Goal: Find specific page/section: Find specific page/section

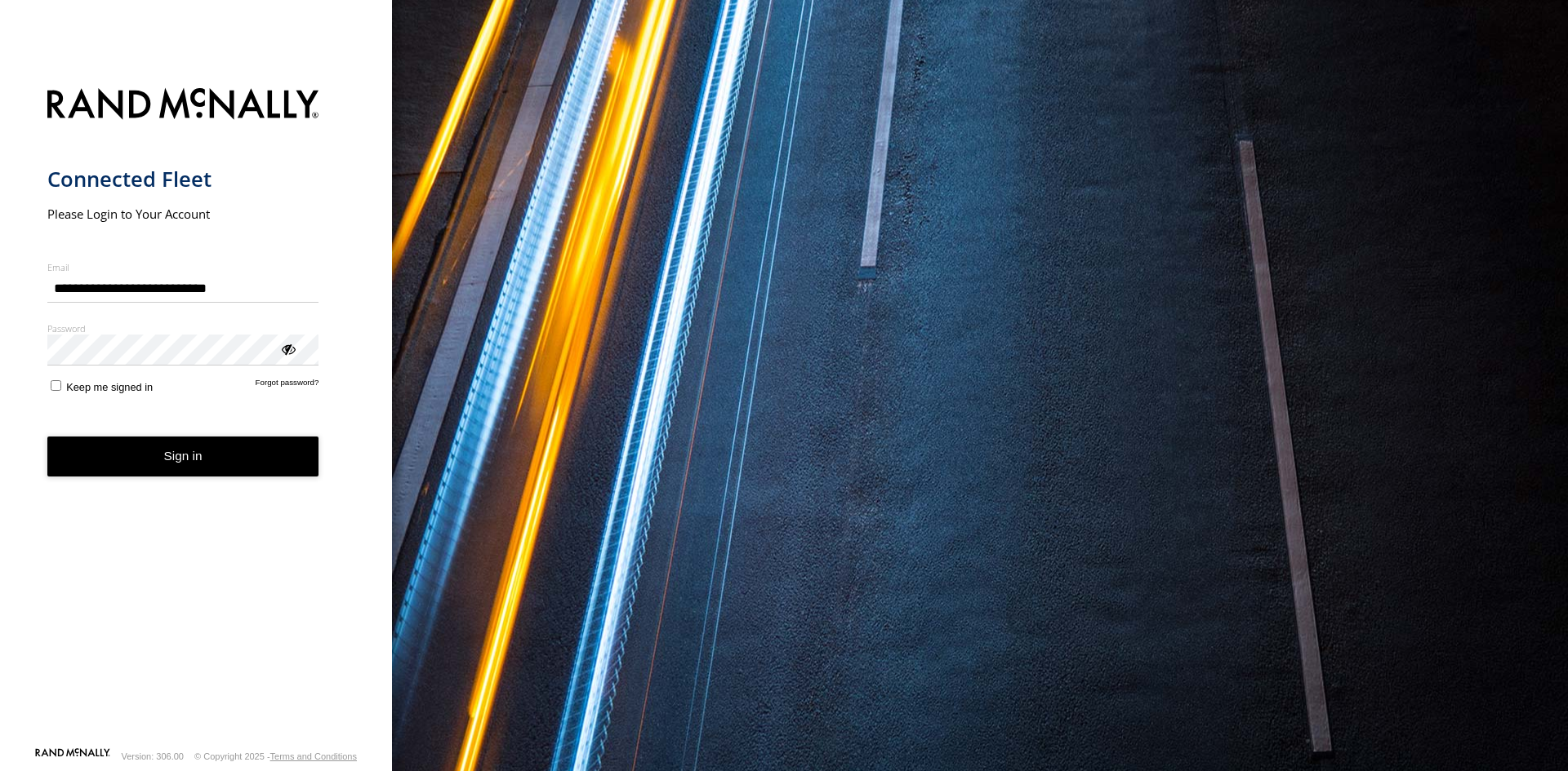
click at [134, 450] on button "Sign in" at bounding box center [183, 456] width 272 height 40
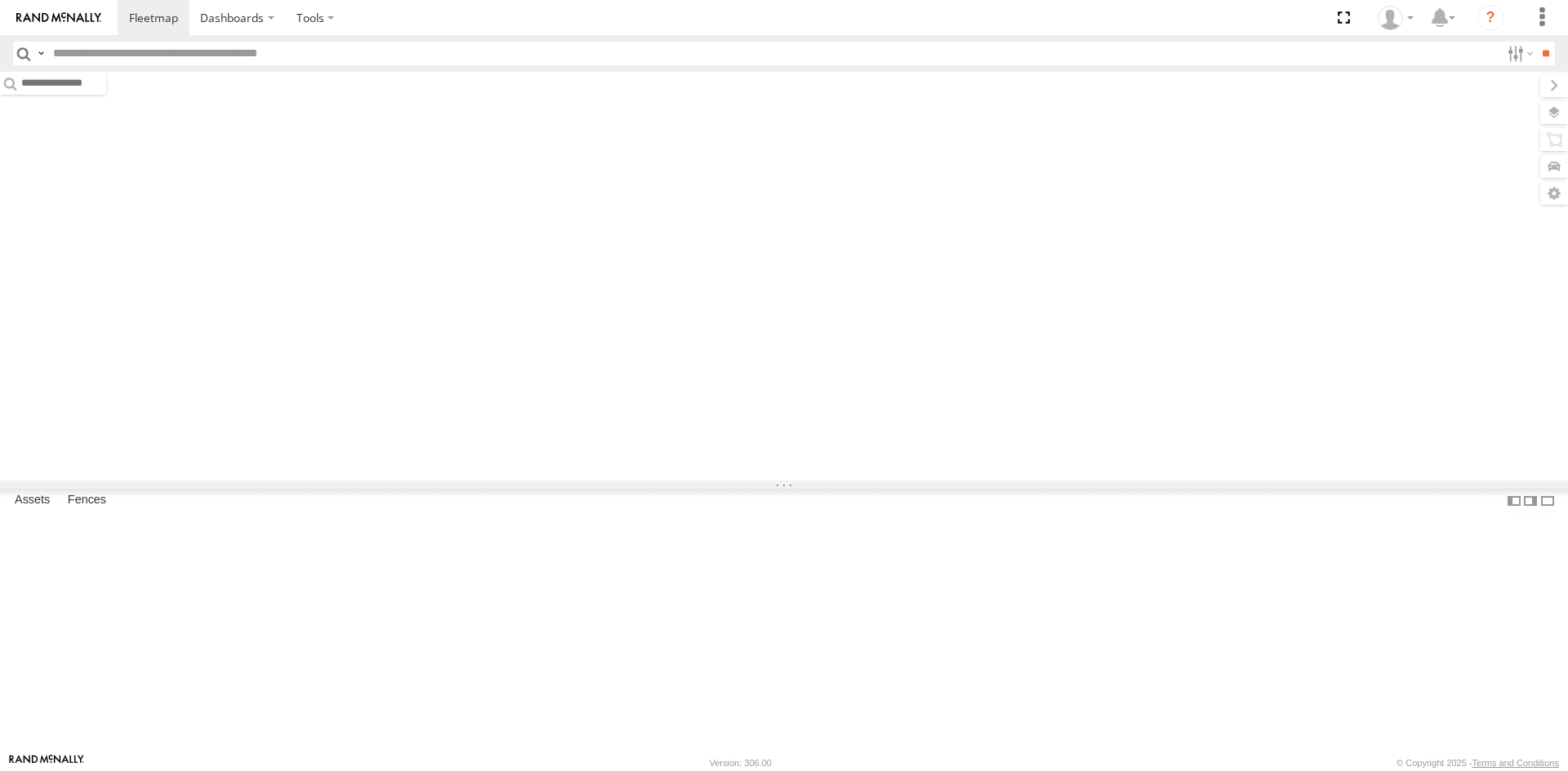
click at [137, 47] on input "text" at bounding box center [773, 53] width 1453 height 24
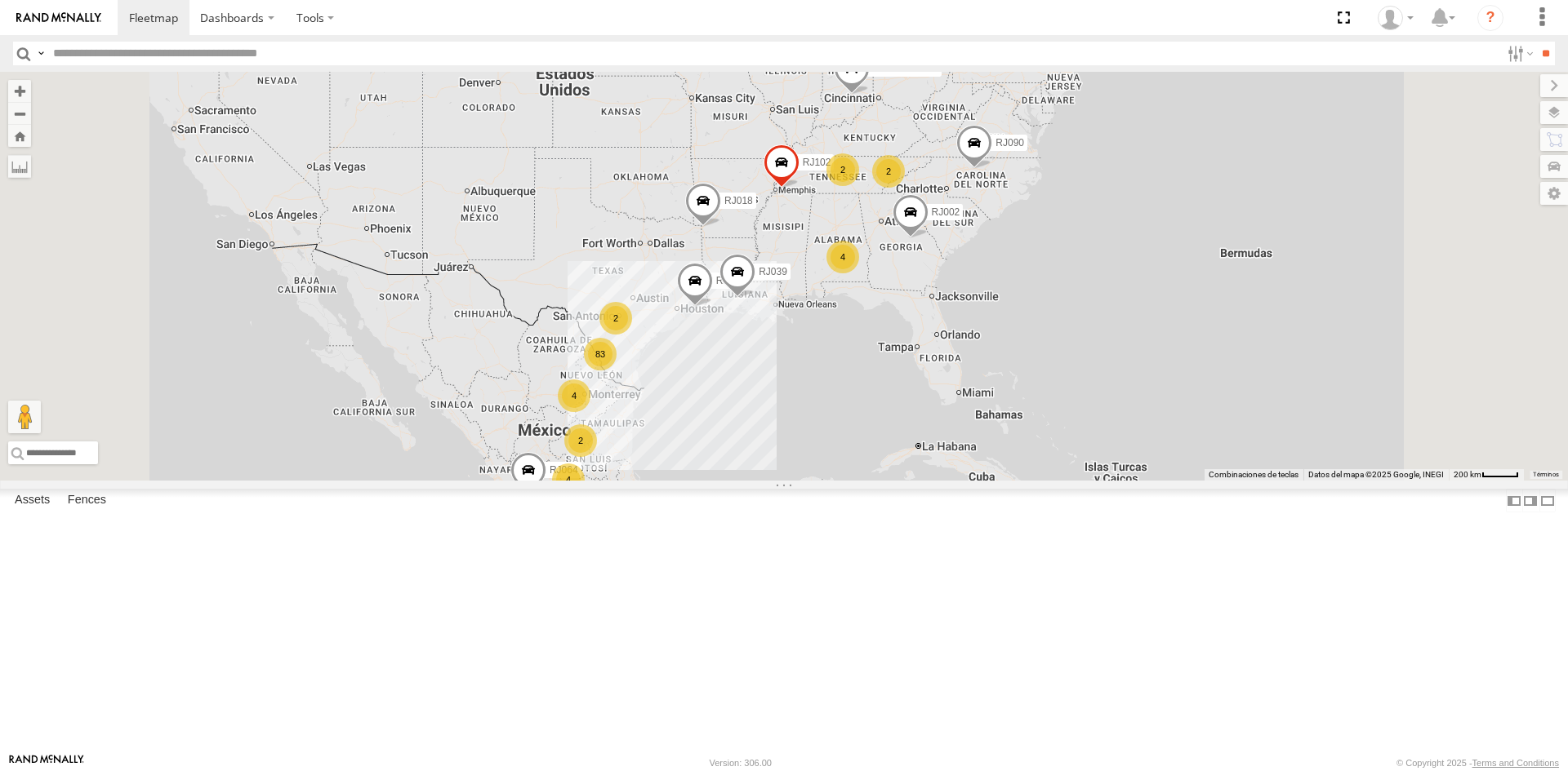
click at [307, 56] on input "text" at bounding box center [773, 53] width 1453 height 24
type input "*****"
click at [101, 49] on input "*****" at bounding box center [773, 53] width 1453 height 24
click at [1536, 42] on input "**" at bounding box center [1545, 53] width 19 height 24
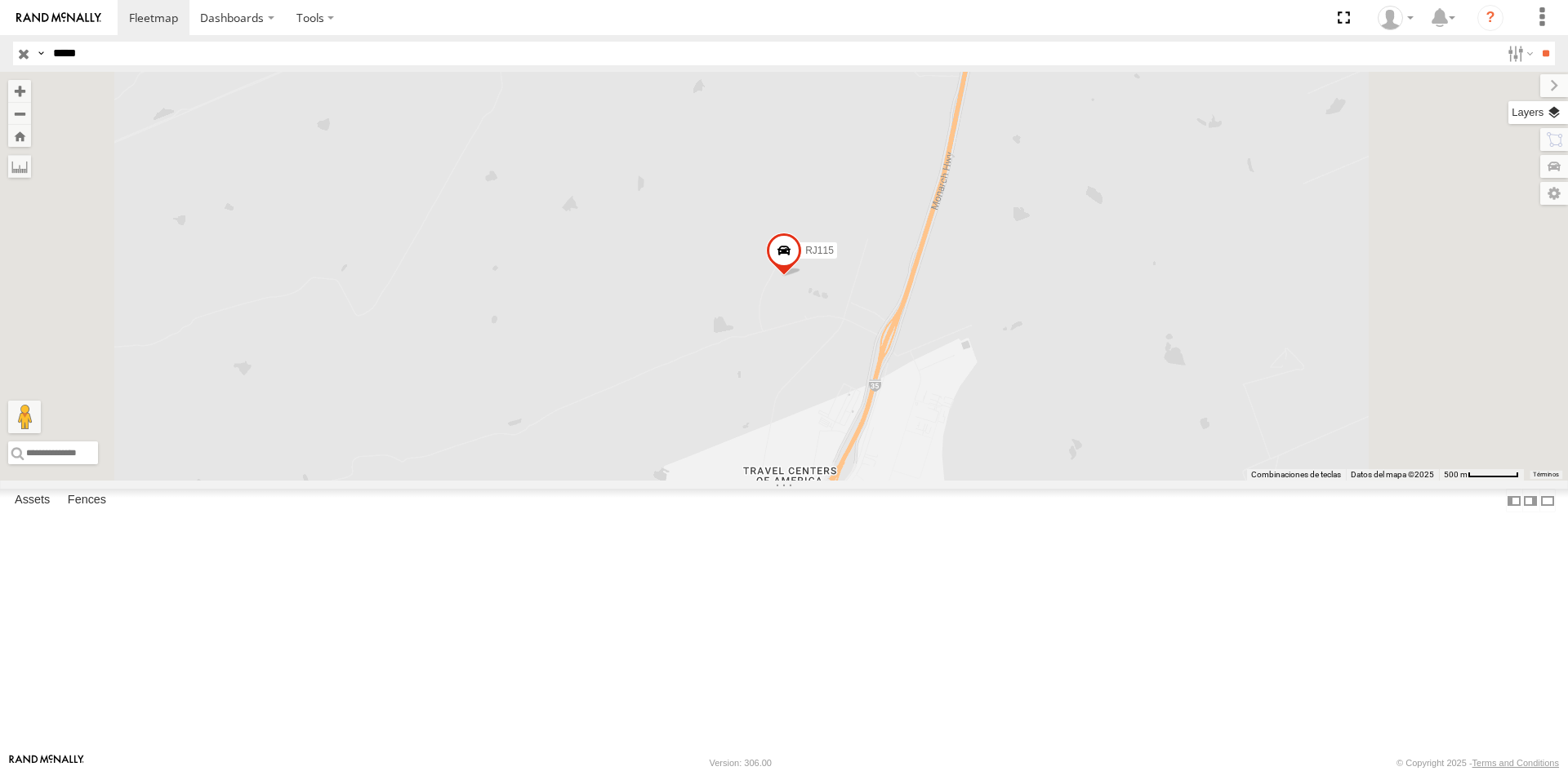
click at [1561, 121] on label at bounding box center [1538, 113] width 60 height 23
click at [0, 0] on span "Basemaps" at bounding box center [0, 0] width 0 height 0
click at [0, 0] on span "Satellite + Roadmap" at bounding box center [0, 0] width 0 height 0
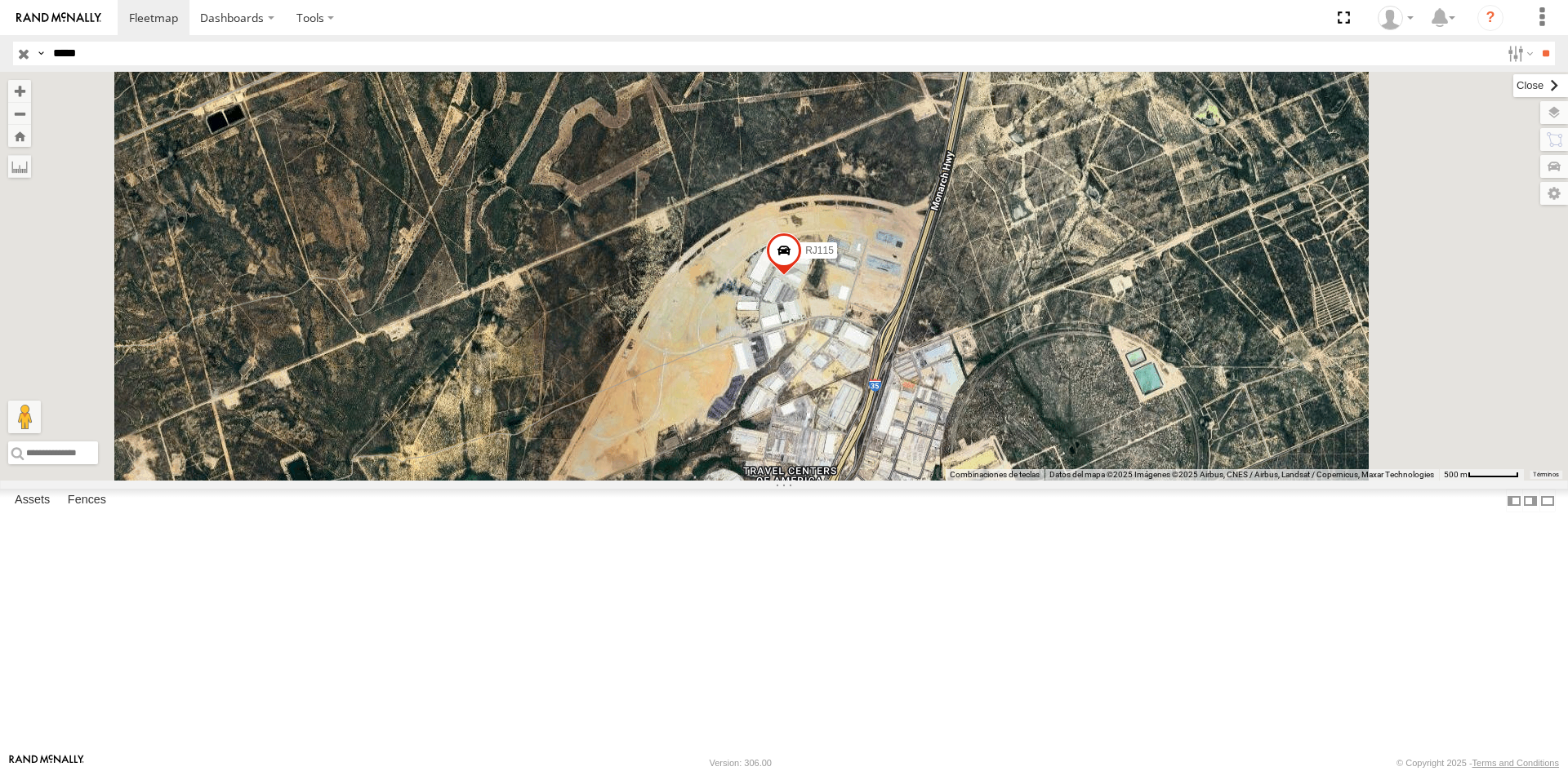
click at [1513, 89] on label at bounding box center [1540, 86] width 55 height 23
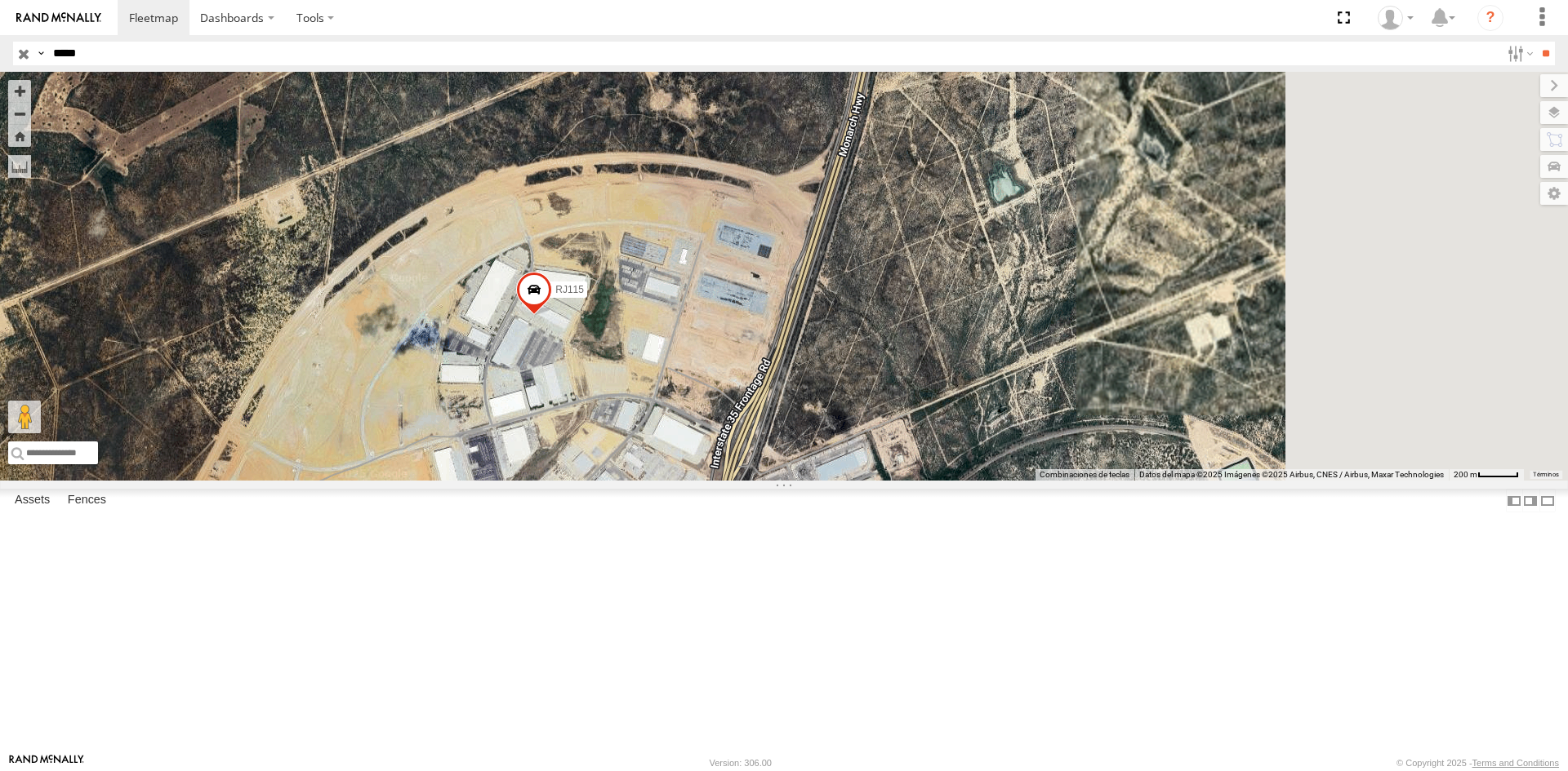
drag, startPoint x: 1022, startPoint y: 394, endPoint x: 683, endPoint y: 536, distance: 367.5
click at [683, 481] on div "RJ115" at bounding box center [784, 276] width 1568 height 409
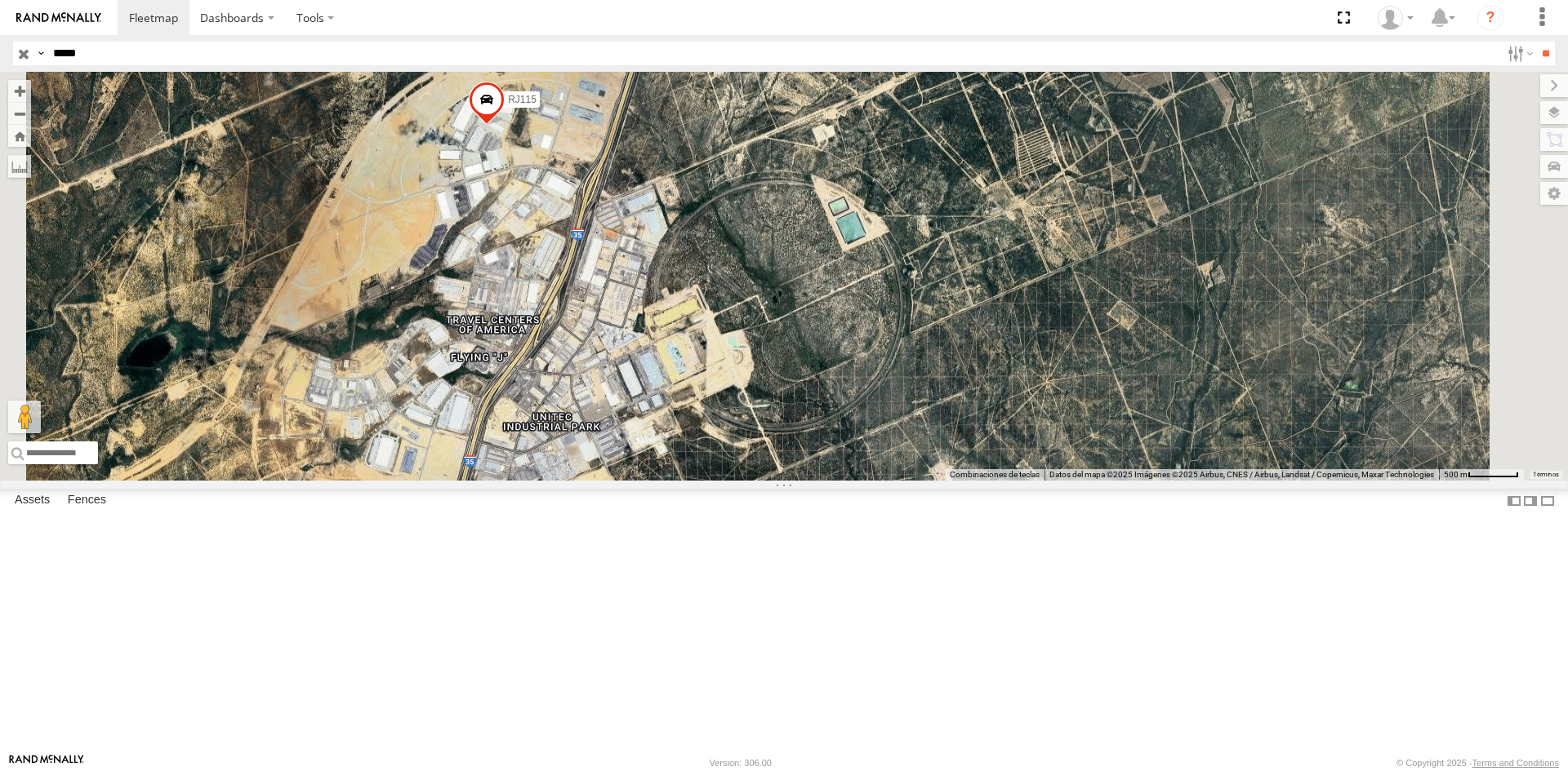
drag, startPoint x: 690, startPoint y: 484, endPoint x: 670, endPoint y: 307, distance: 178.1
click at [670, 307] on div "RJ115" at bounding box center [784, 276] width 1568 height 409
click at [708, 318] on div "RJ115" at bounding box center [784, 276] width 1568 height 409
drag, startPoint x: 667, startPoint y: 222, endPoint x: 684, endPoint y: 233, distance: 20.2
click at [669, 222] on div "RJ115" at bounding box center [784, 276] width 1568 height 409
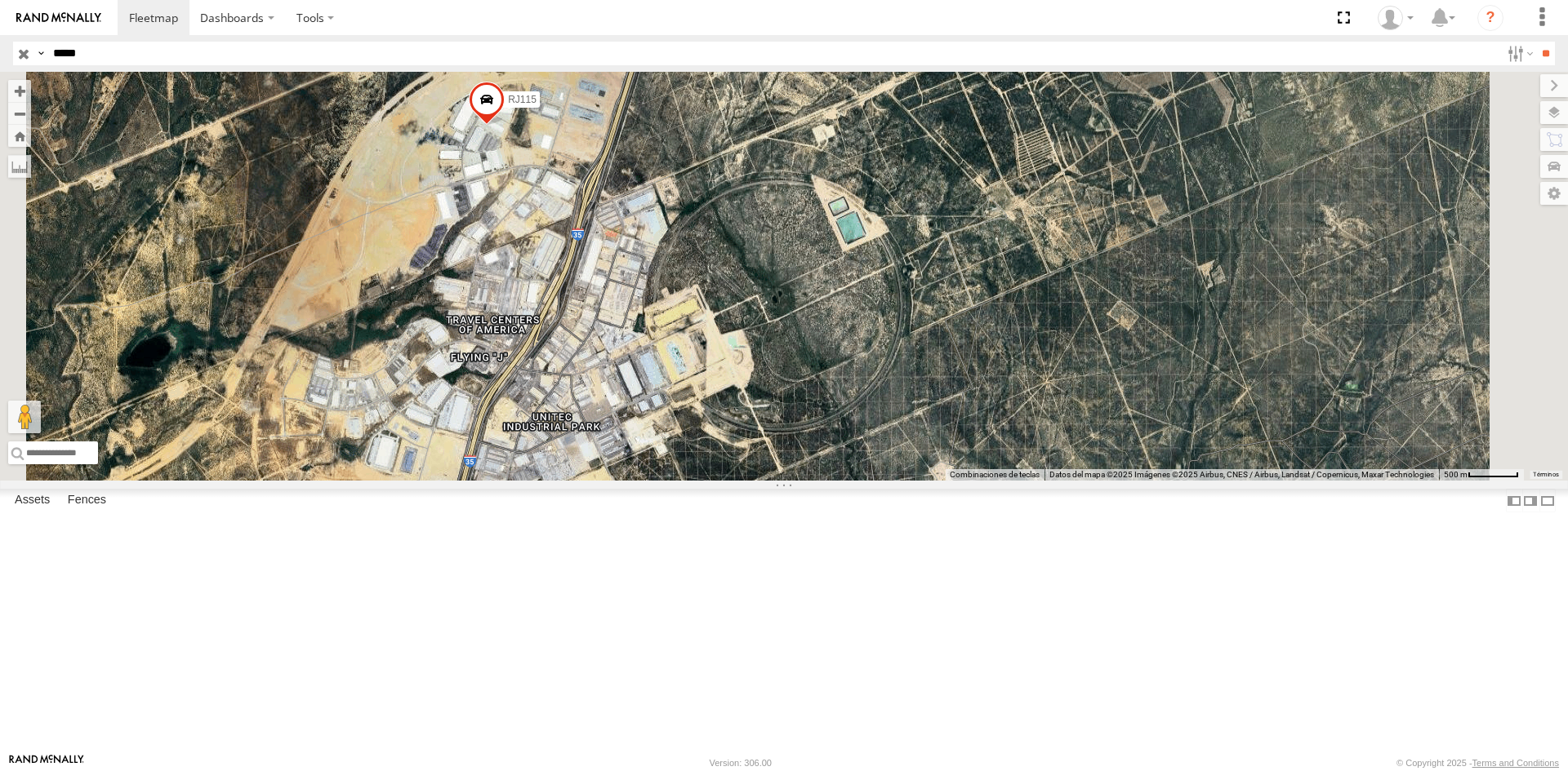
click at [505, 126] on span at bounding box center [487, 104] width 36 height 44
drag, startPoint x: 679, startPoint y: 286, endPoint x: 660, endPoint y: 394, distance: 109.7
click at [660, 394] on div "RJ115 RJ115 27.70761 , -99.46574 0 01:01:04 [DATE]" at bounding box center [784, 276] width 1568 height 409
click at [559, 481] on div "RJ115 RJ115 27.70761 , -99.46574 0 01:01:04 [DATE]" at bounding box center [784, 276] width 1568 height 409
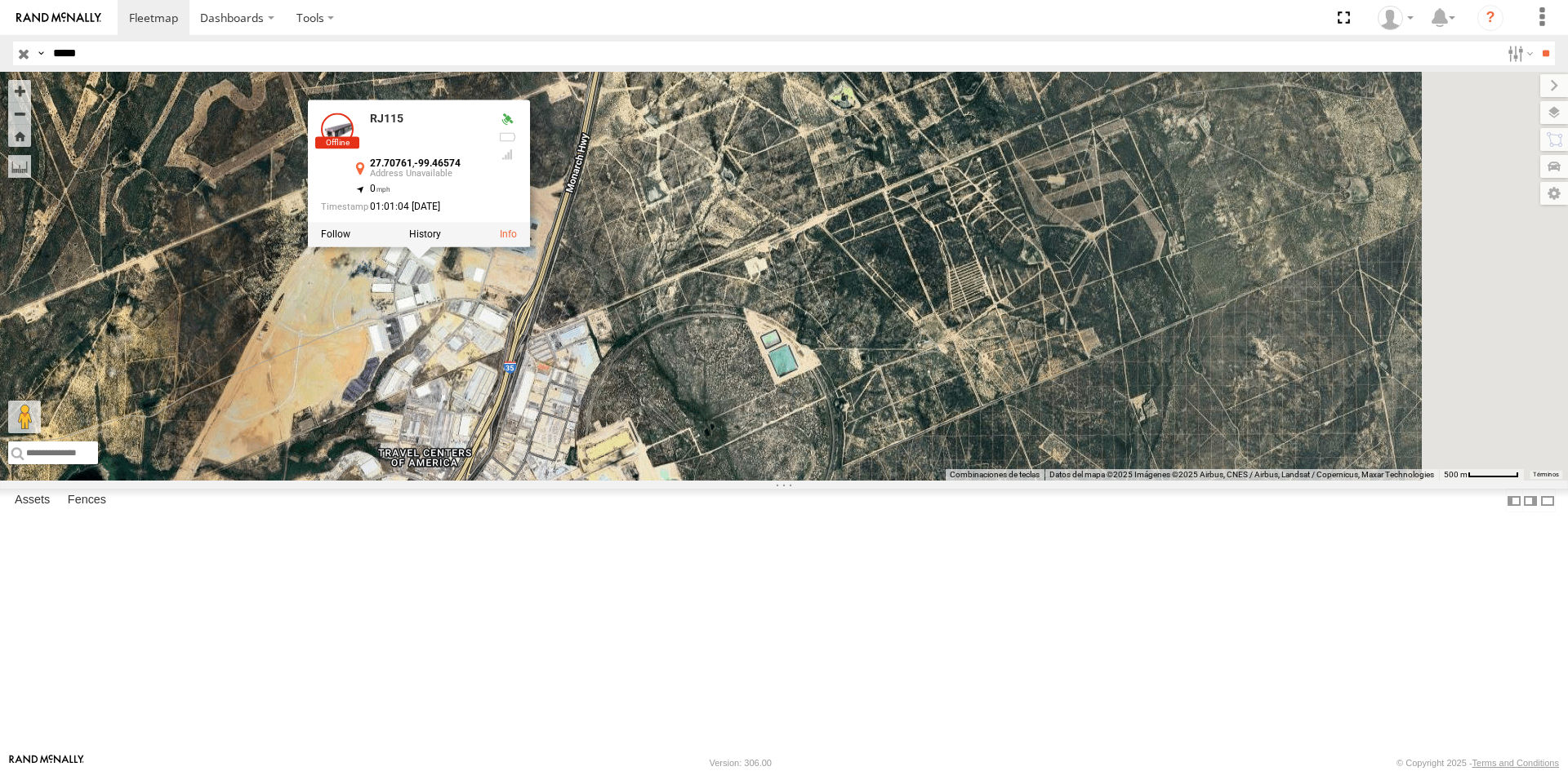
drag, startPoint x: 665, startPoint y: 376, endPoint x: 588, endPoint y: 533, distance: 174.9
click at [588, 481] on div "RJ115 RJ115 27.70761 , -99.46574 0 01:01:04 [DATE]" at bounding box center [784, 276] width 1568 height 409
click at [603, 481] on div "RJ115 RJ115 27.70761 , -99.46574 0 01:01:04 [DATE]" at bounding box center [784, 276] width 1568 height 409
